Goal: Transaction & Acquisition: Purchase product/service

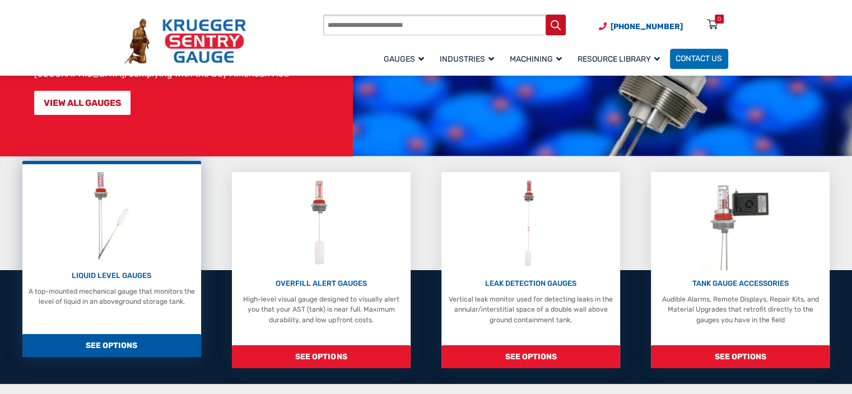
click at [139, 274] on p "LIQUID LEVEL GAUGES" at bounding box center [111, 275] width 169 height 11
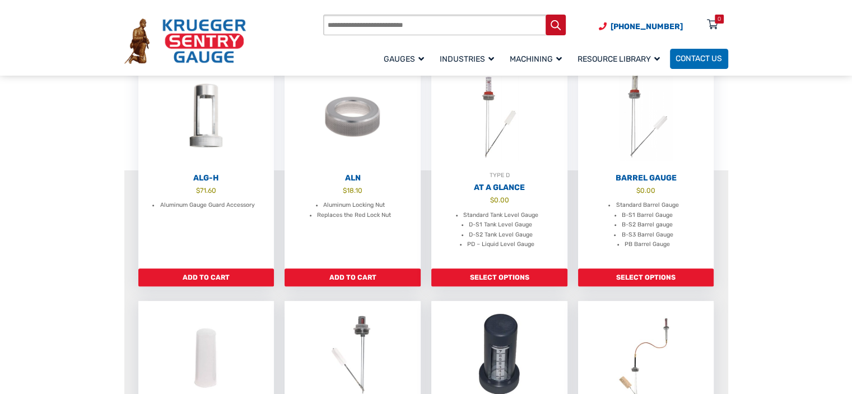
scroll to position [299, 0]
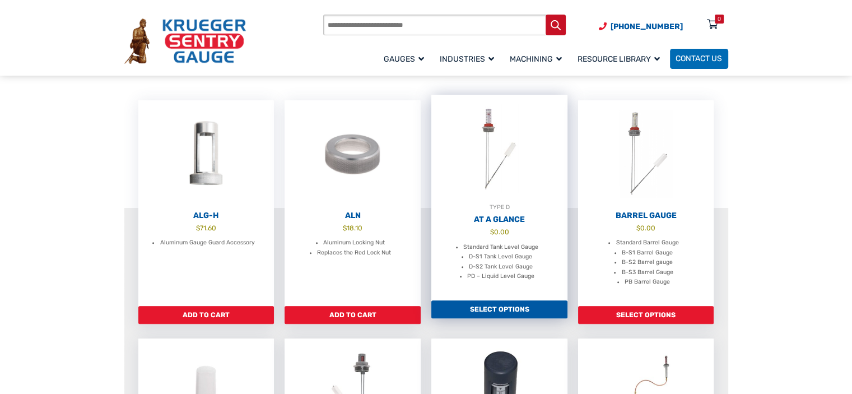
click at [510, 215] on h2 "At A Glance" at bounding box center [499, 220] width 136 height 10
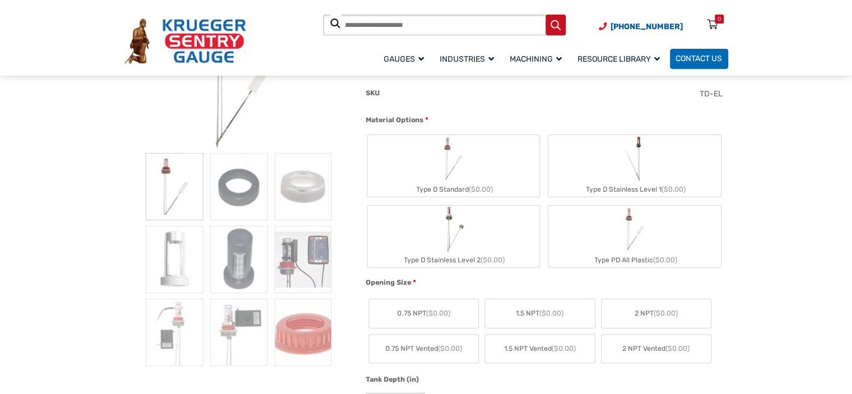
scroll to position [224, 0]
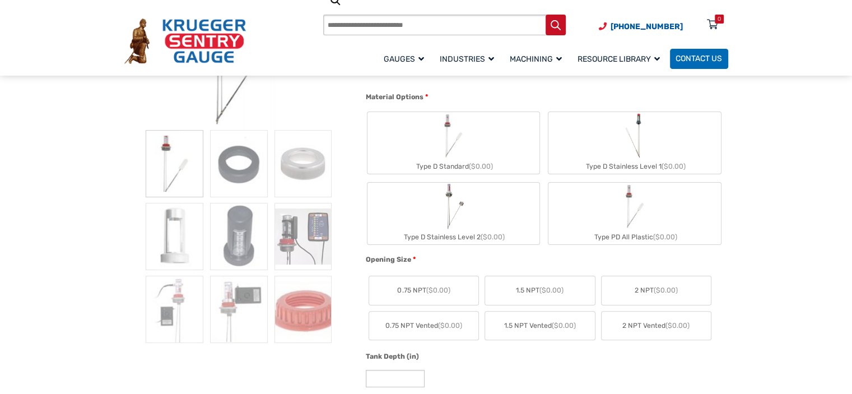
click at [640, 293] on span "2 NPT ($0.00)" at bounding box center [656, 290] width 43 height 10
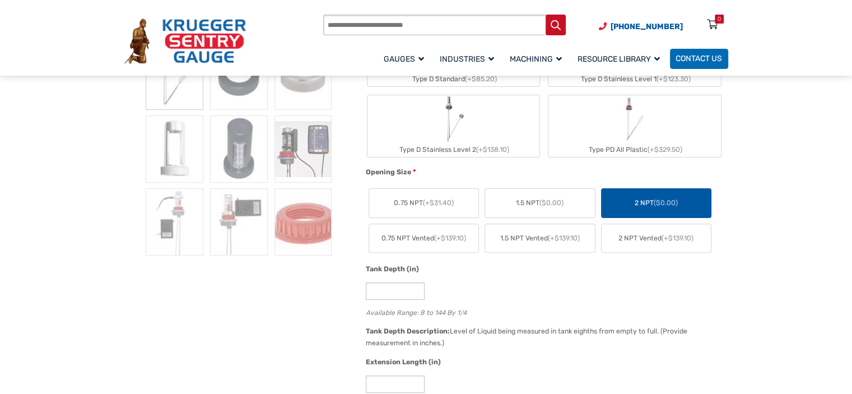
scroll to position [299, 0]
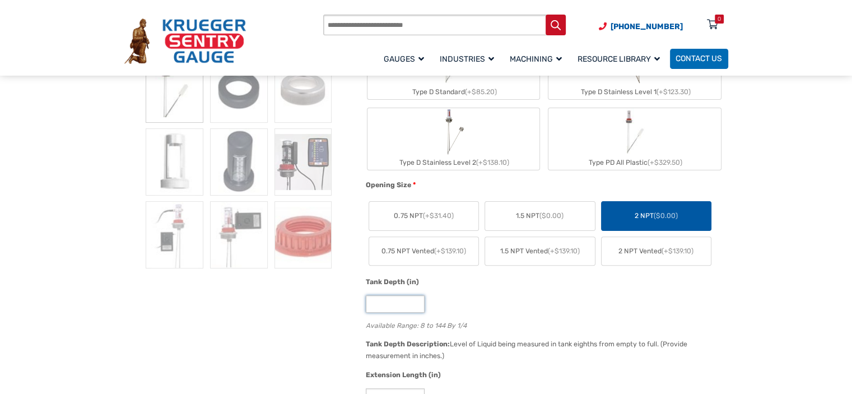
drag, startPoint x: 389, startPoint y: 300, endPoint x: 363, endPoint y: 305, distance: 26.9
click at [363, 305] on div "Tank Depth (in) * Available Range: 8 to 144 By 1/4" at bounding box center [544, 307] width 362 height 61
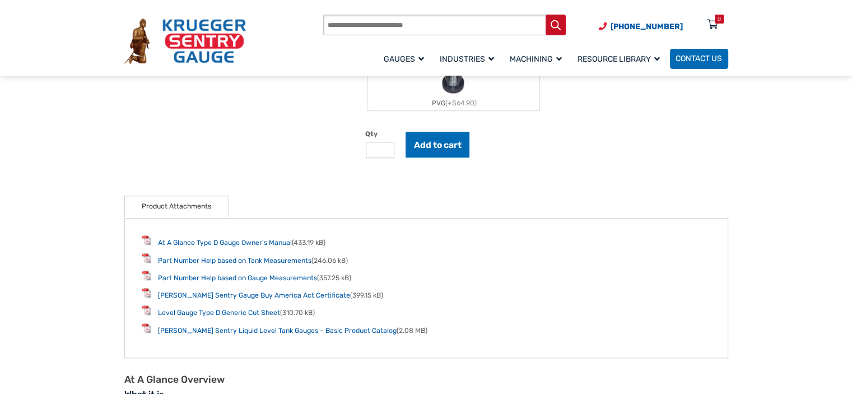
scroll to position [1120, 0]
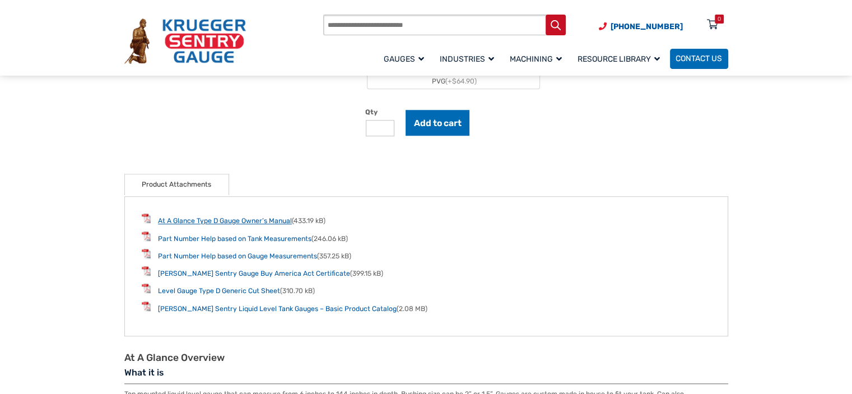
click at [210, 217] on link "At A Glance Type D Gauge Owner’s Manual" at bounding box center [225, 221] width 134 height 8
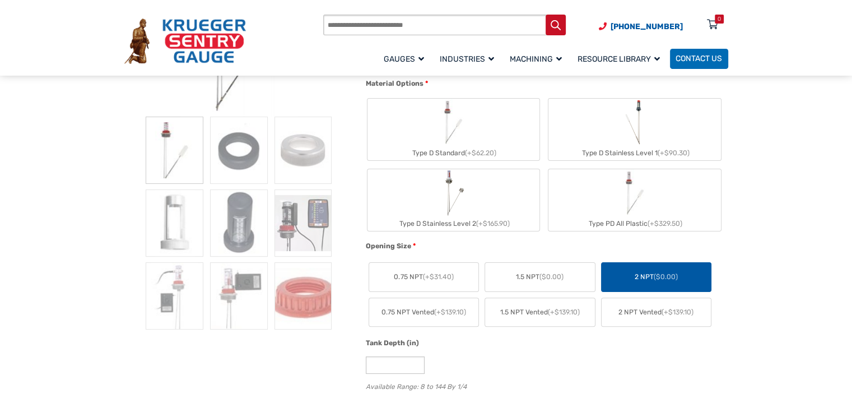
scroll to position [224, 0]
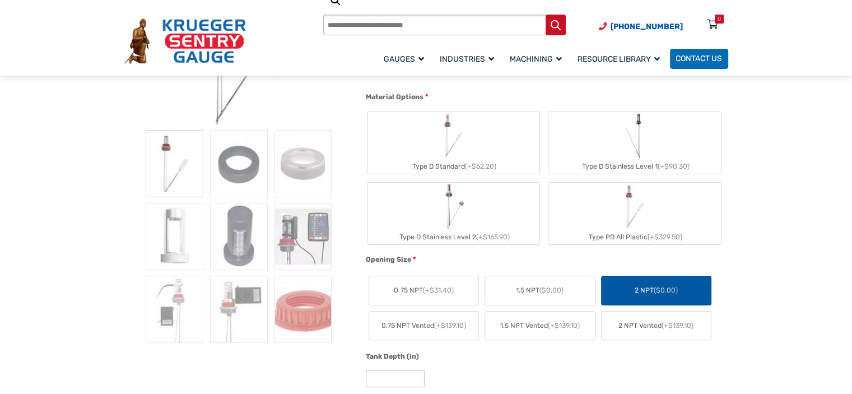
click at [473, 146] on img "Type D Standard" at bounding box center [453, 135] width 47 height 47
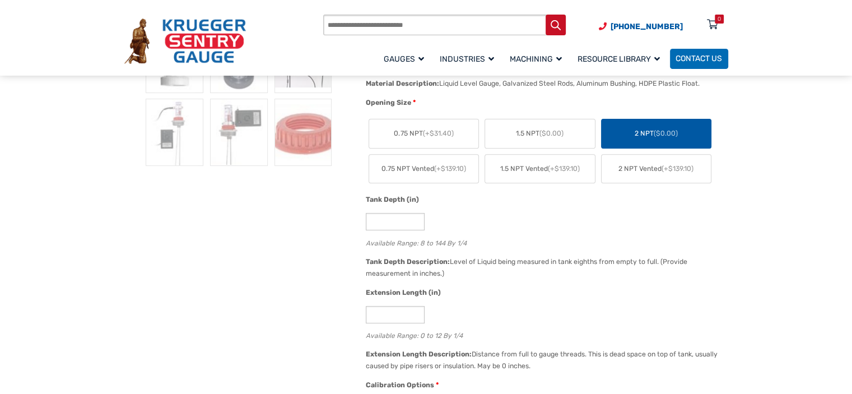
scroll to position [411, 0]
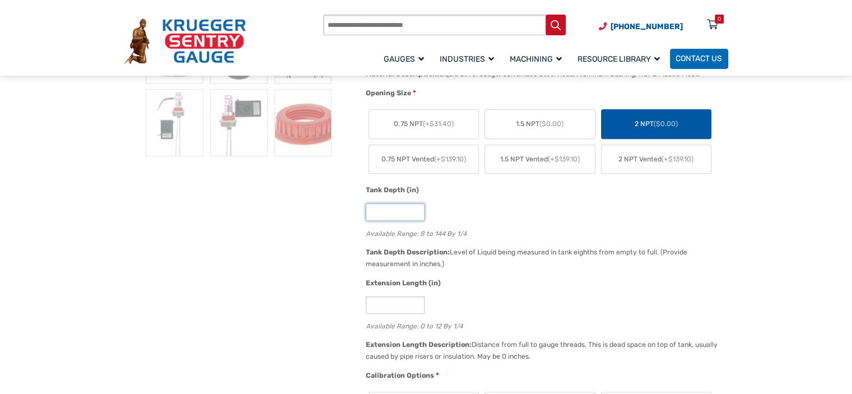
drag, startPoint x: 390, startPoint y: 212, endPoint x: 357, endPoint y: 212, distance: 33.1
type input "**"
click at [596, 210] on div "**" at bounding box center [544, 211] width 357 height 17
click at [536, 282] on div "Extension Length (in)" at bounding box center [544, 284] width 357 height 13
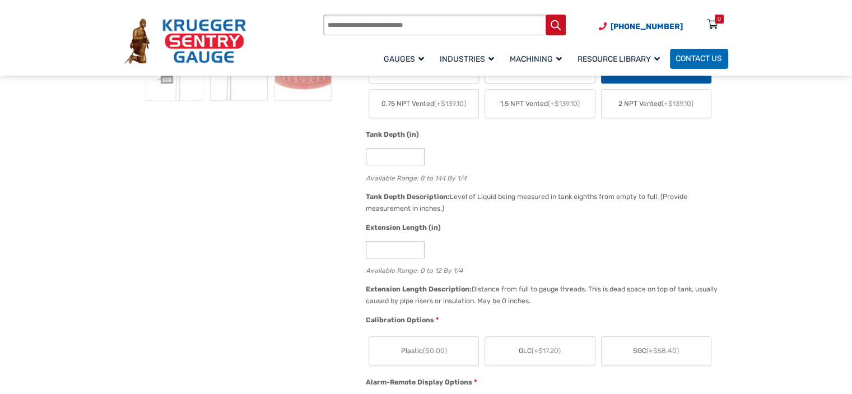
scroll to position [485, 0]
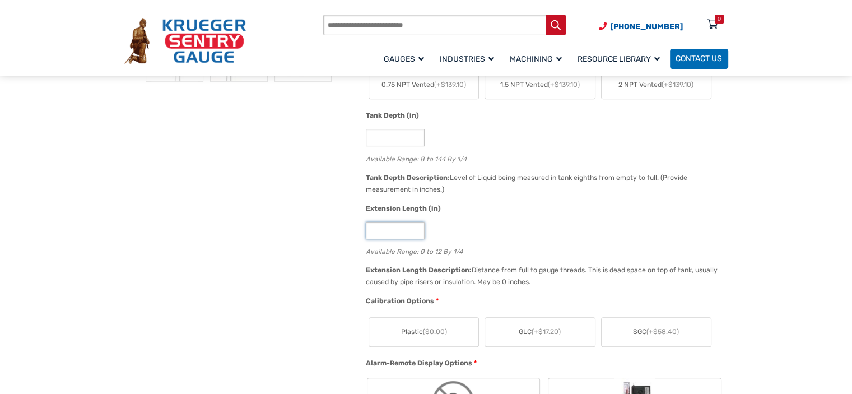
click at [397, 231] on input "*" at bounding box center [395, 230] width 59 height 17
drag, startPoint x: 403, startPoint y: 230, endPoint x: 362, endPoint y: 233, distance: 41.0
click at [363, 232] on div "Extension Length (in) * Available Range: 0 to 12 By 1/4" at bounding box center [544, 233] width 362 height 61
type input "**"
click at [514, 211] on div "Extension Length (in)" at bounding box center [544, 209] width 357 height 13
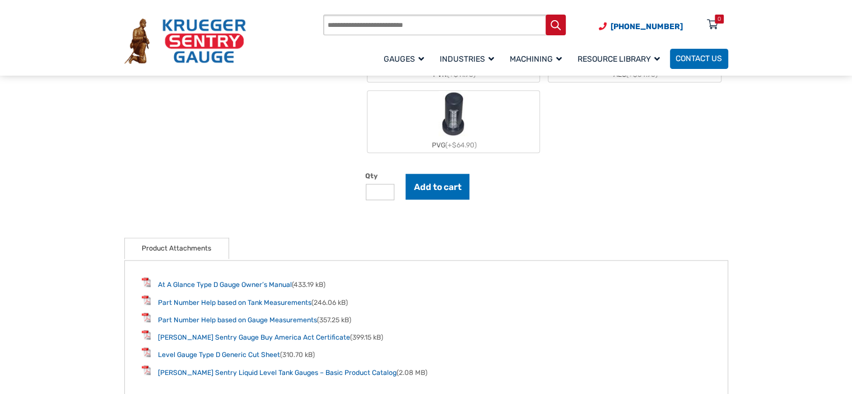
scroll to position [1120, 0]
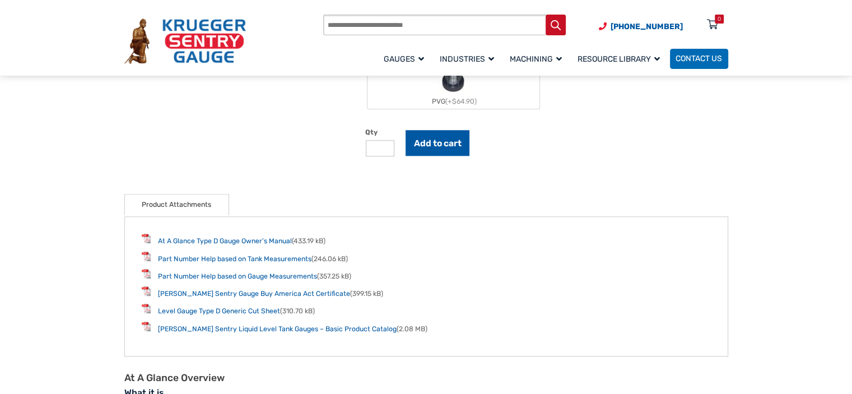
click at [443, 133] on button "Add to cart" at bounding box center [438, 143] width 64 height 26
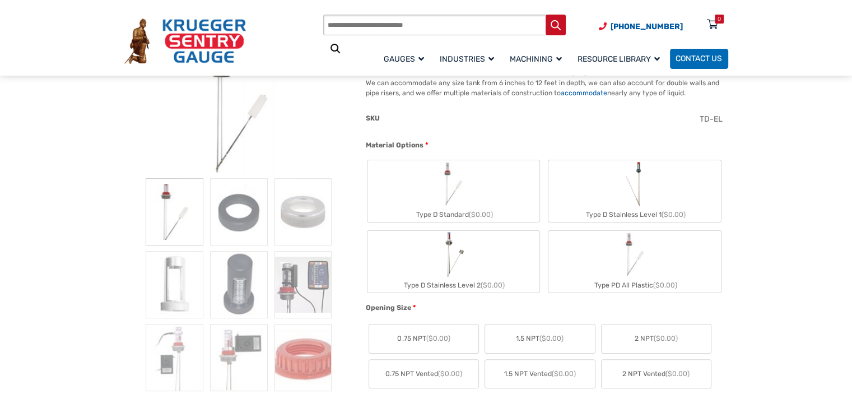
scroll to position [187, 0]
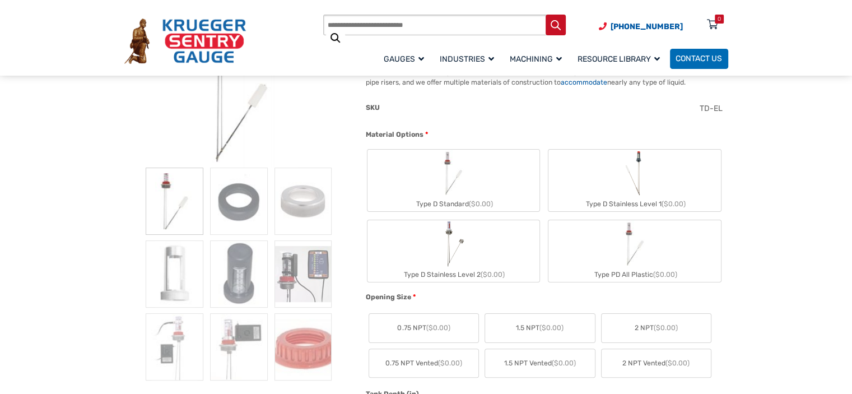
click at [499, 162] on label "Type D Standard ($0.00)" at bounding box center [453, 181] width 172 height 62
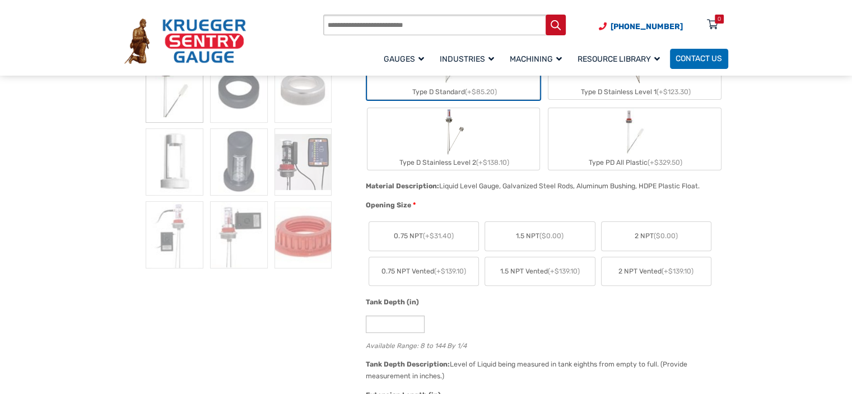
scroll to position [336, 0]
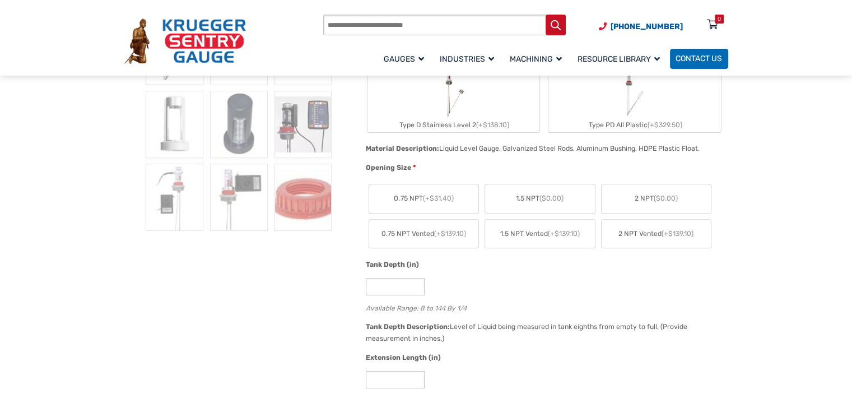
click at [663, 199] on span "($0.00)" at bounding box center [666, 198] width 24 height 8
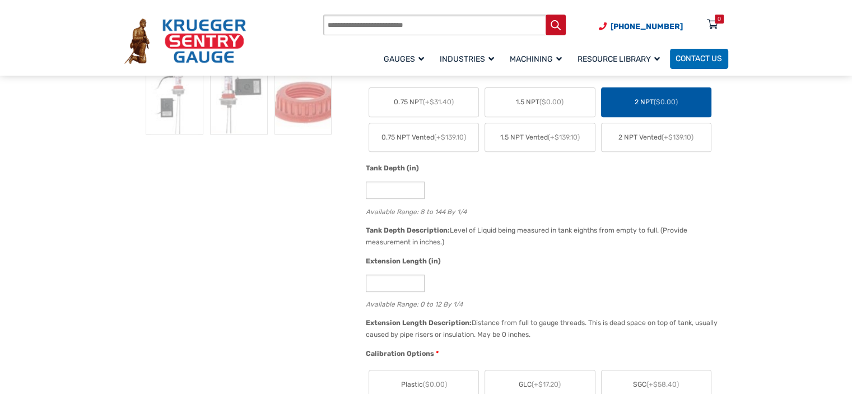
scroll to position [411, 0]
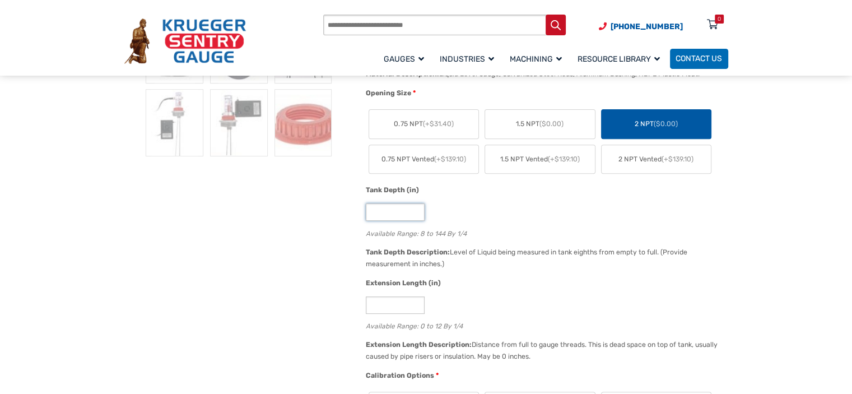
drag, startPoint x: 382, startPoint y: 211, endPoint x: 338, endPoint y: 215, distance: 43.9
type input "**"
drag, startPoint x: 387, startPoint y: 304, endPoint x: 347, endPoint y: 312, distance: 40.1
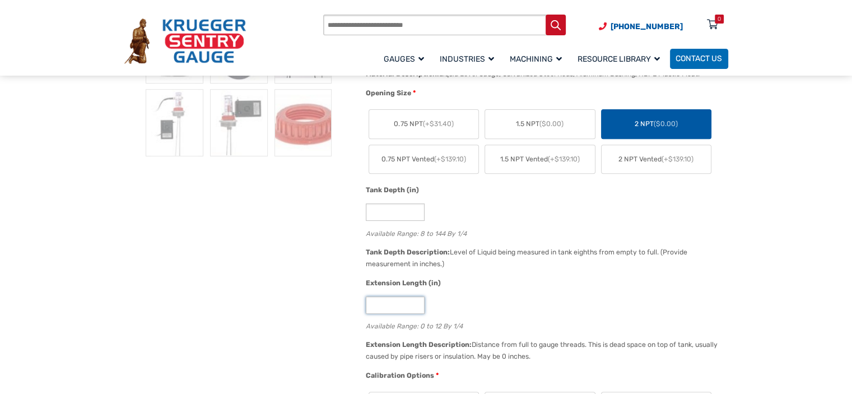
type input "**"
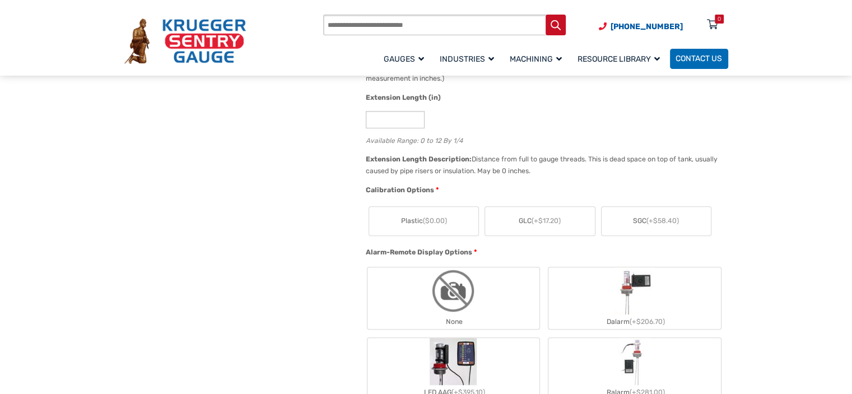
scroll to position [597, 0]
click at [420, 224] on label "Plastic ($0.00)" at bounding box center [423, 220] width 109 height 29
click at [440, 225] on label "Plastic ($0.00)" at bounding box center [423, 220] width 109 height 29
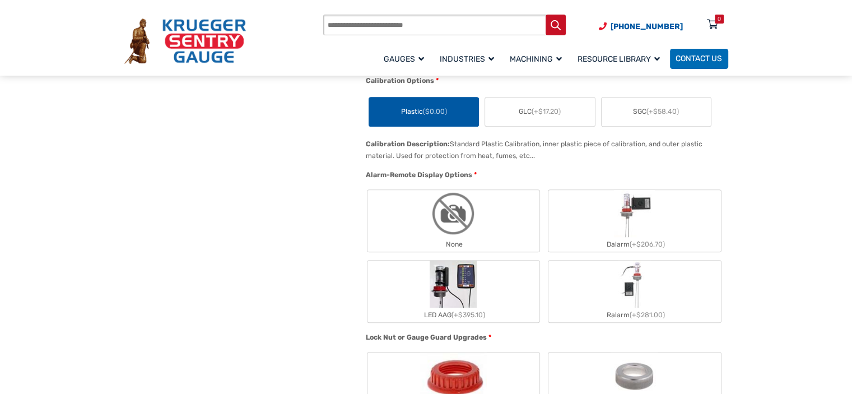
scroll to position [709, 0]
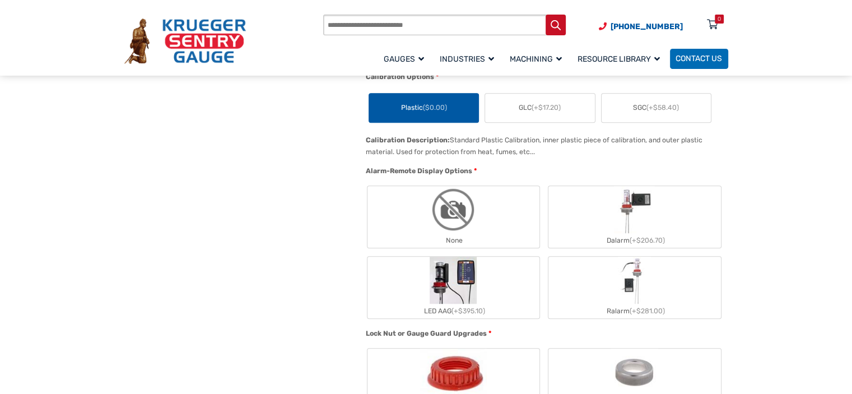
click at [426, 230] on label "None" at bounding box center [453, 217] width 172 height 62
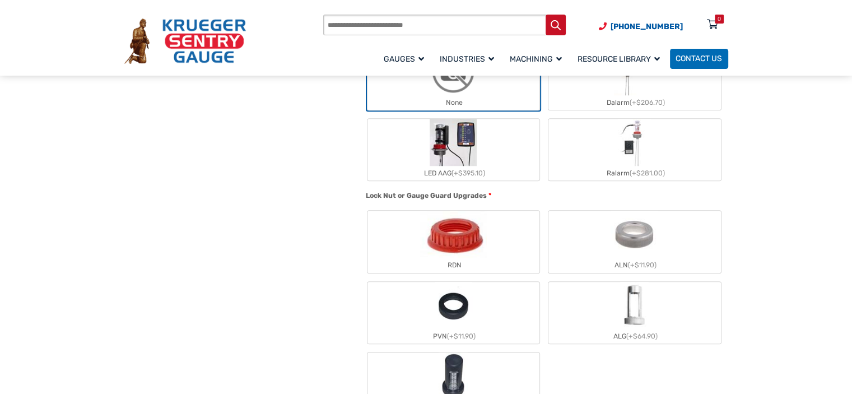
scroll to position [896, 0]
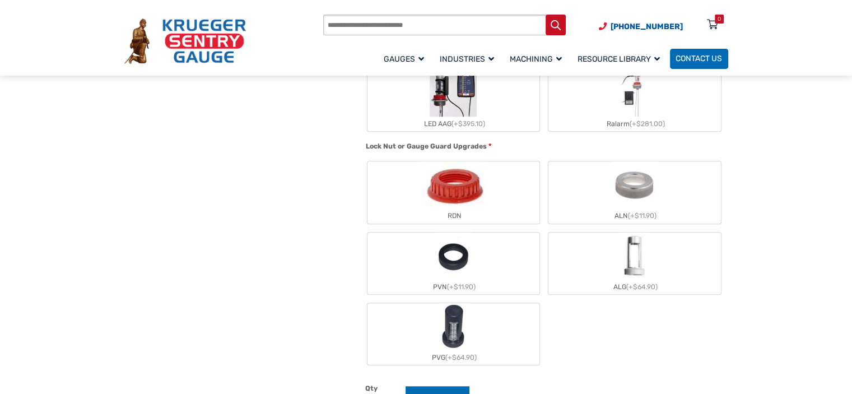
click at [420, 201] on img "RDN" at bounding box center [453, 184] width 67 height 47
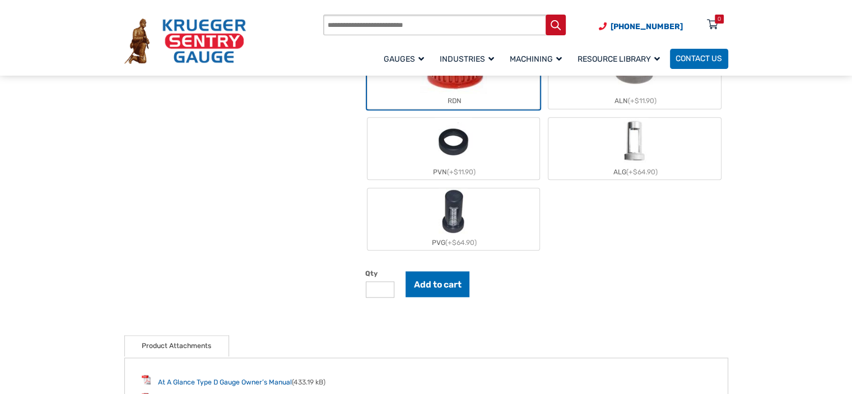
scroll to position [1045, 0]
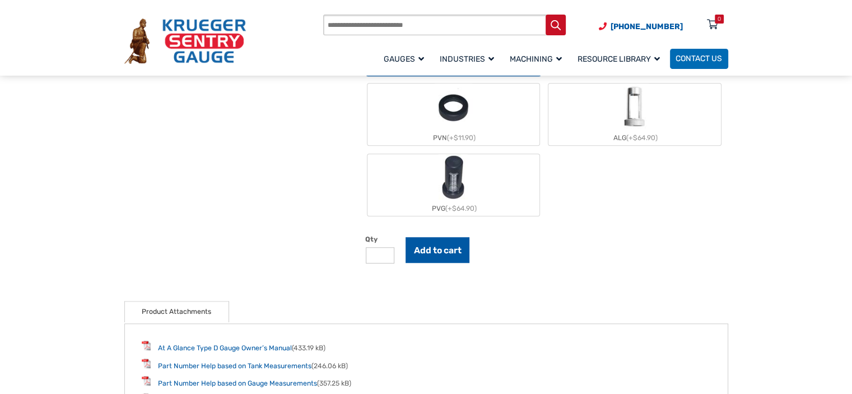
click at [442, 250] on button "Add to cart" at bounding box center [438, 250] width 64 height 26
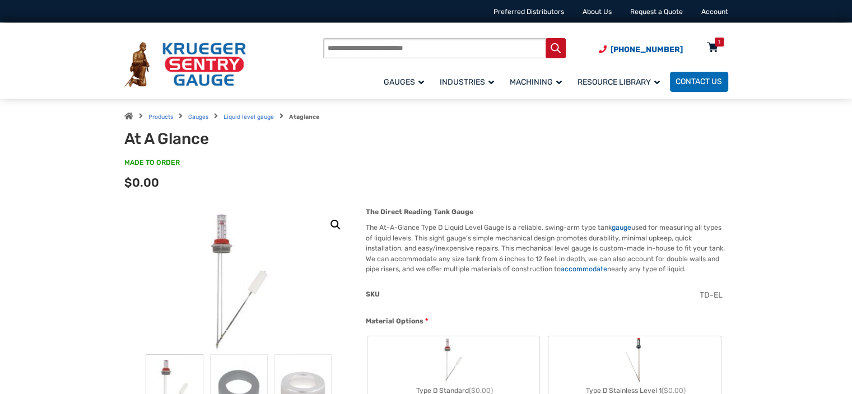
click at [717, 42] on div "1" at bounding box center [719, 42] width 9 height 9
